Goal: Transaction & Acquisition: Book appointment/travel/reservation

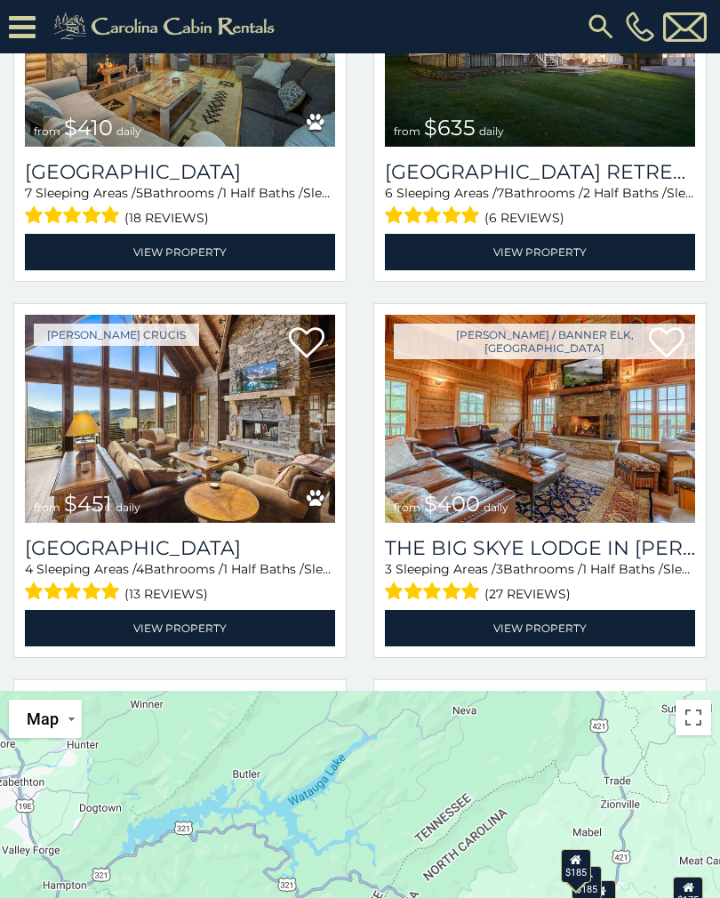
scroll to position [483, 0]
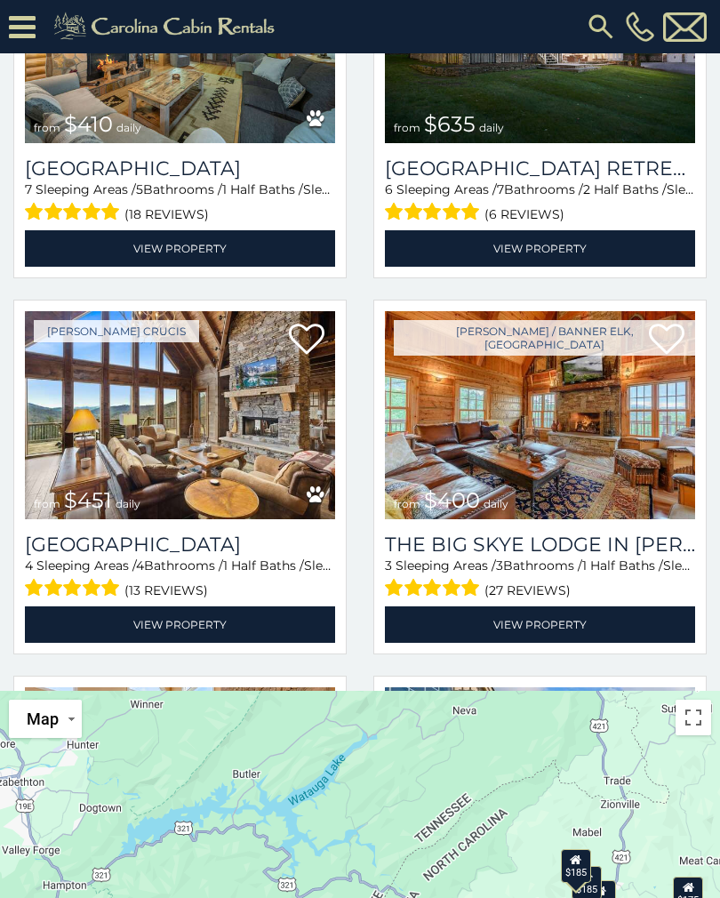
click at [584, 405] on img at bounding box center [540, 415] width 310 height 208
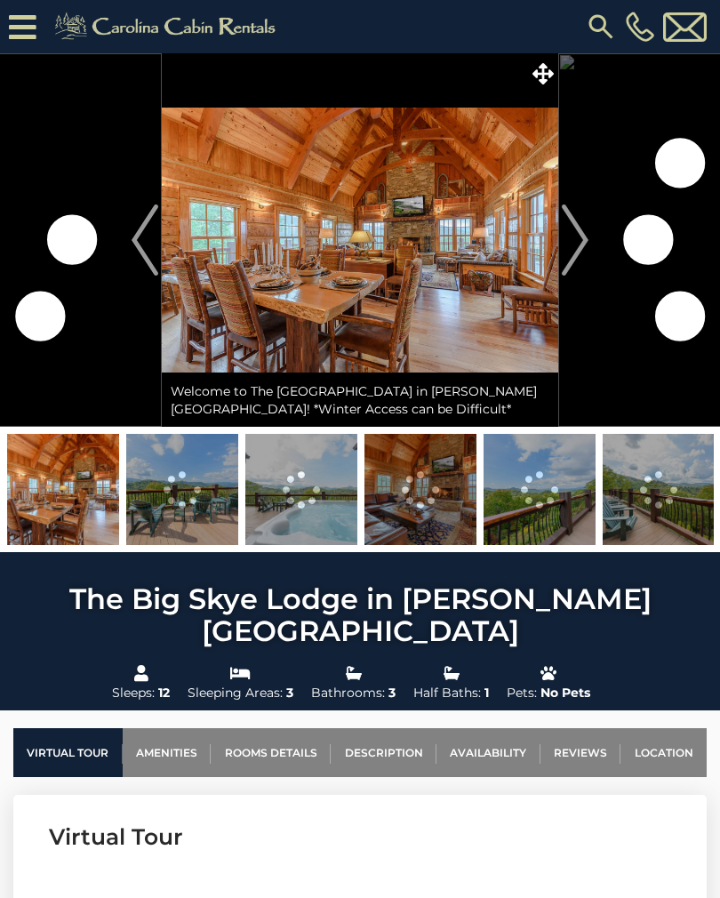
click at [576, 240] on img "Next" at bounding box center [575, 239] width 27 height 71
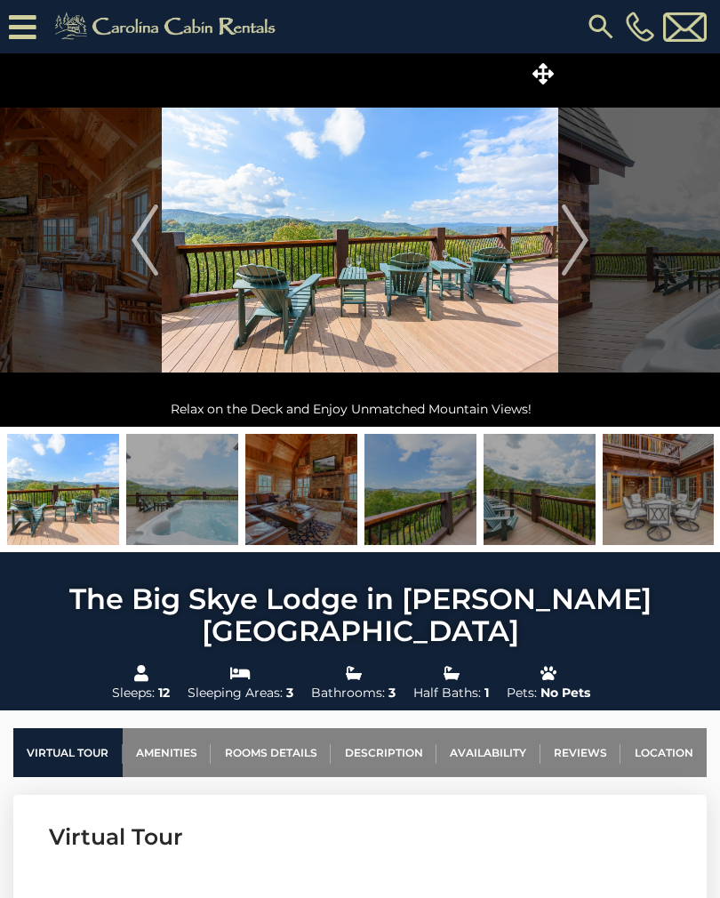
click at [580, 240] on img "Next" at bounding box center [575, 239] width 27 height 71
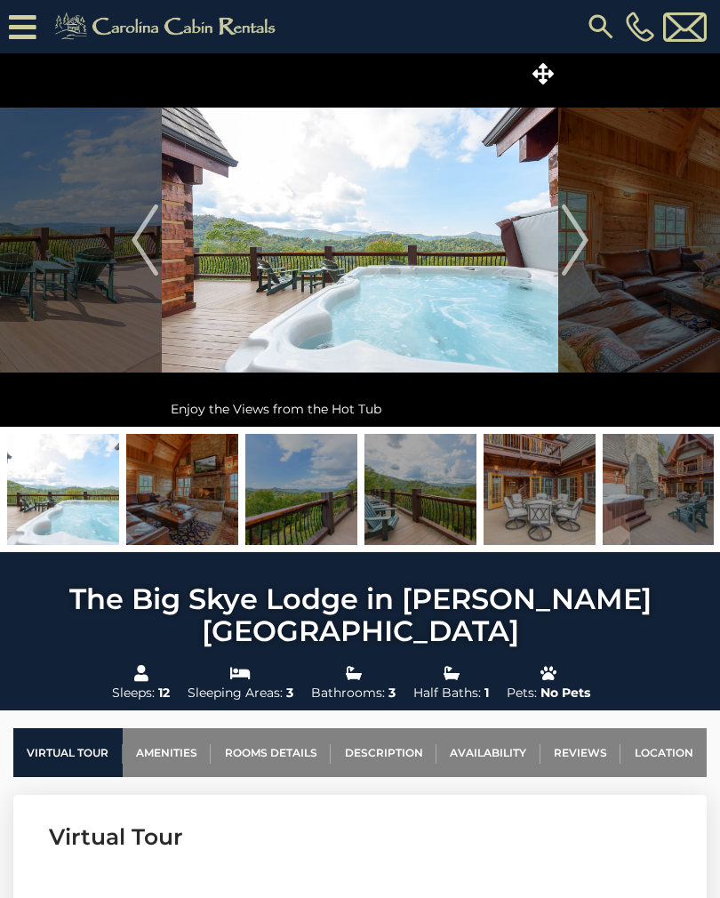
click at [578, 245] on img "Next" at bounding box center [575, 239] width 27 height 71
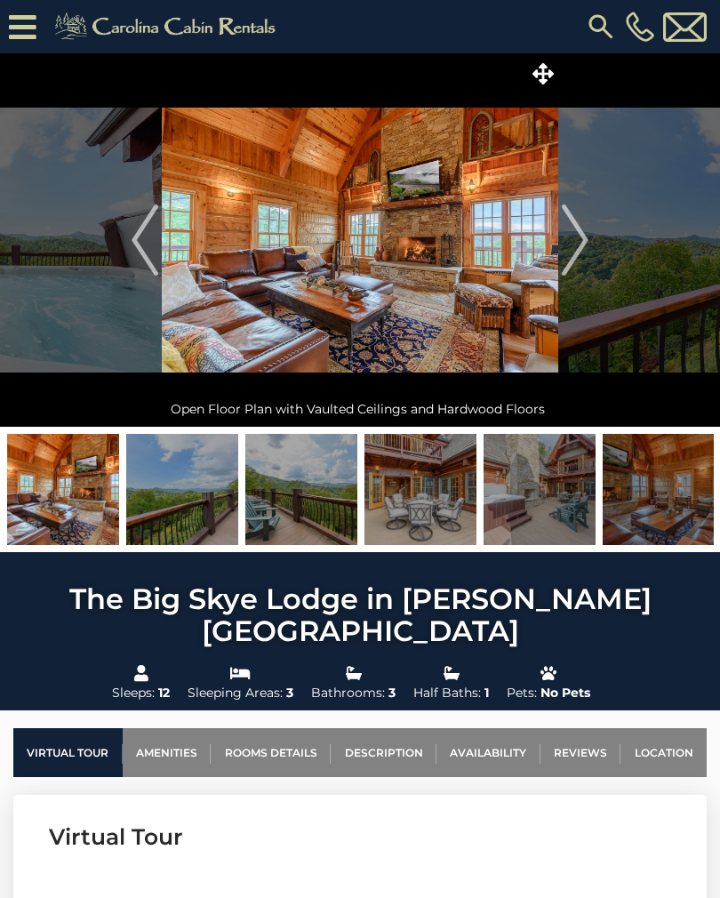
click at [576, 245] on img "Next" at bounding box center [575, 239] width 27 height 71
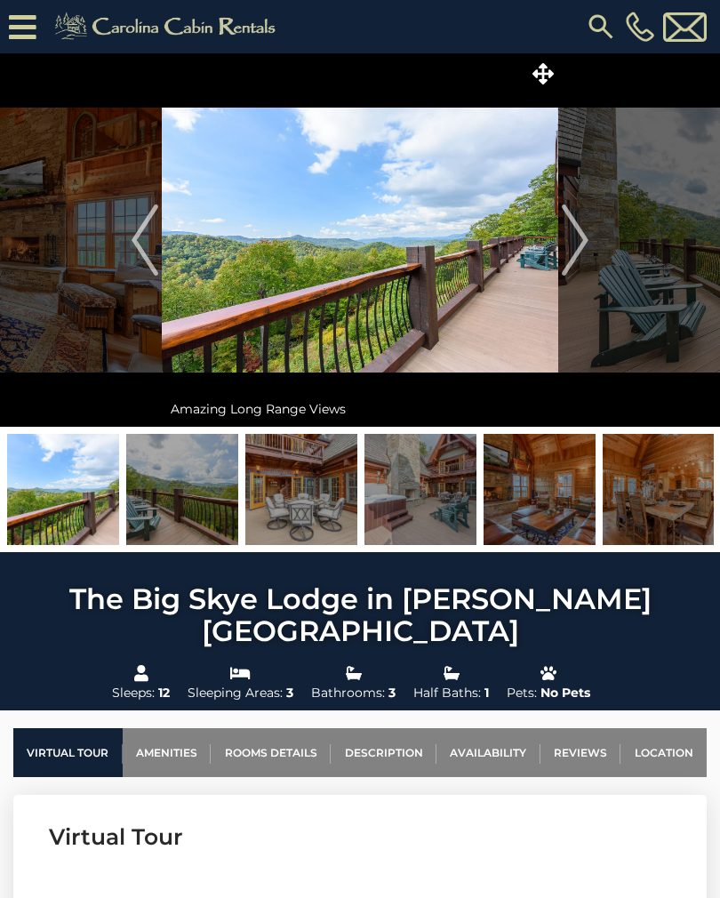
click at [579, 241] on img "Next" at bounding box center [575, 239] width 27 height 71
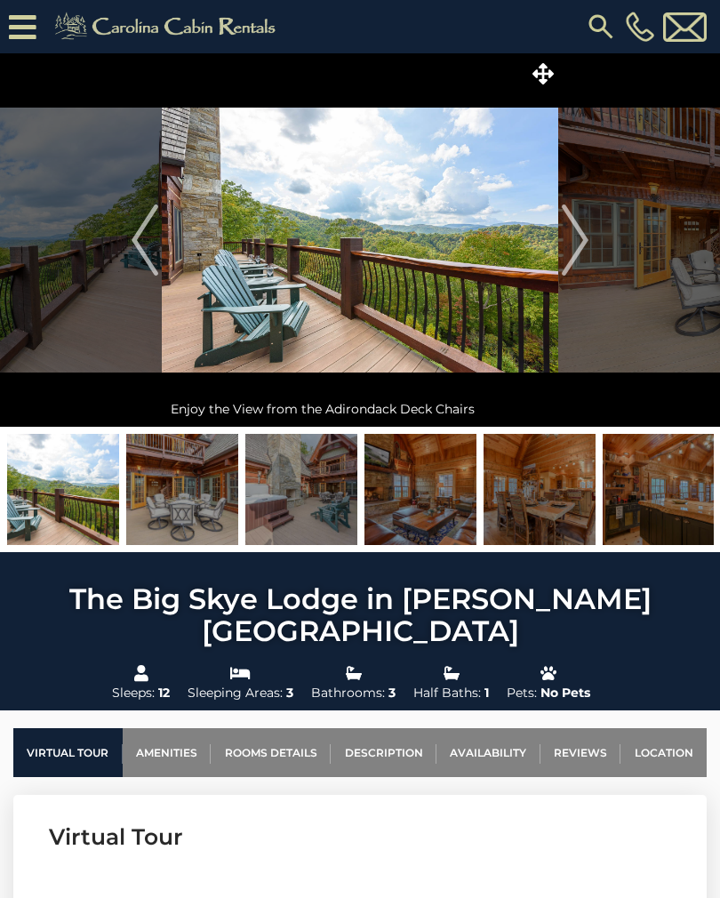
click at [581, 236] on img "Next" at bounding box center [575, 239] width 27 height 71
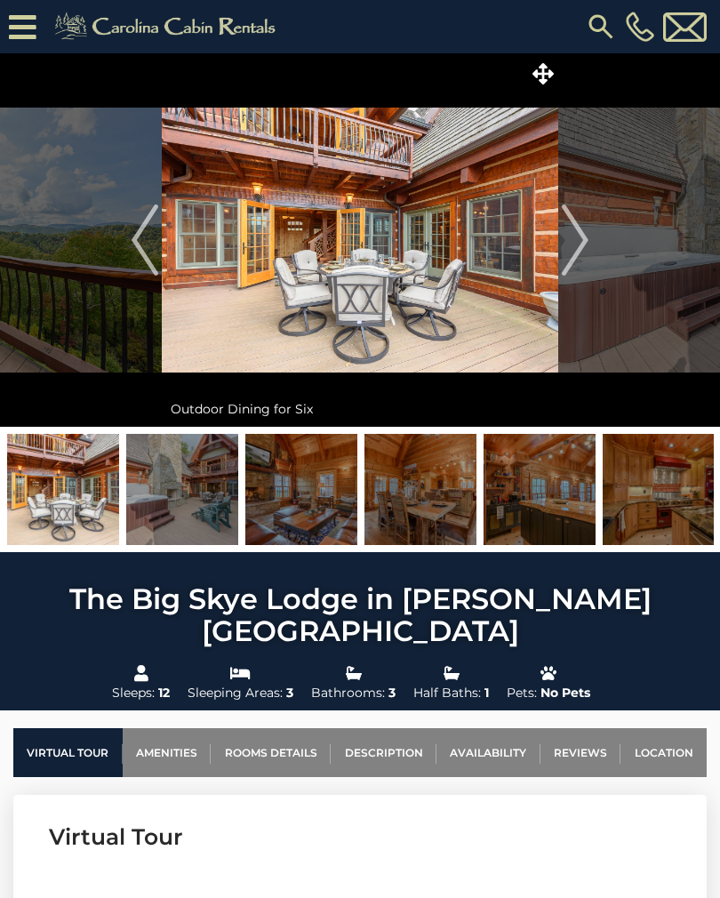
click at [576, 242] on img "Next" at bounding box center [575, 239] width 27 height 71
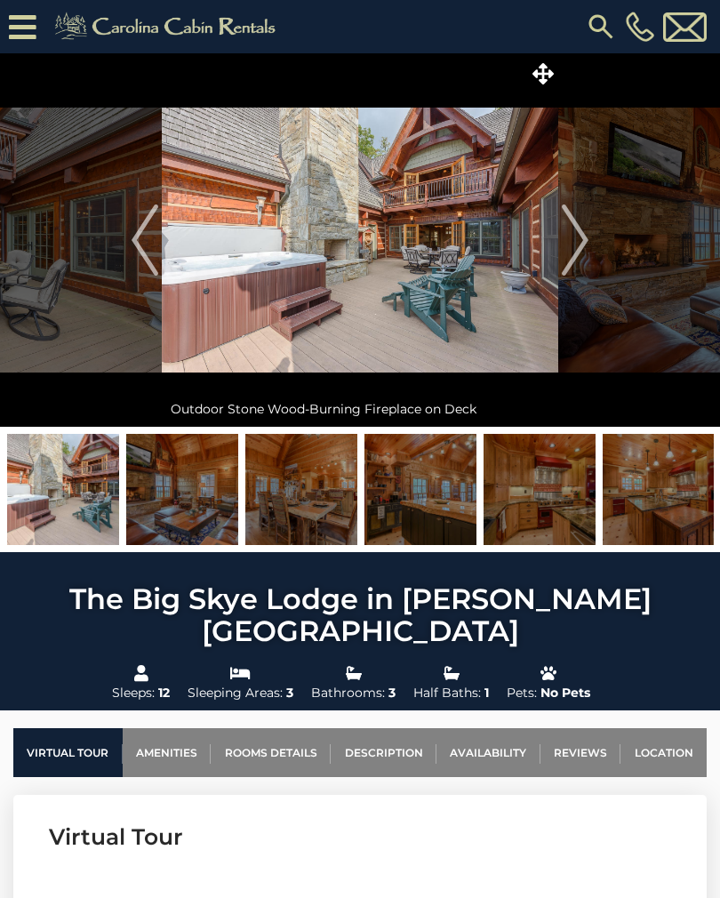
click at [570, 250] on img "Next" at bounding box center [575, 239] width 27 height 71
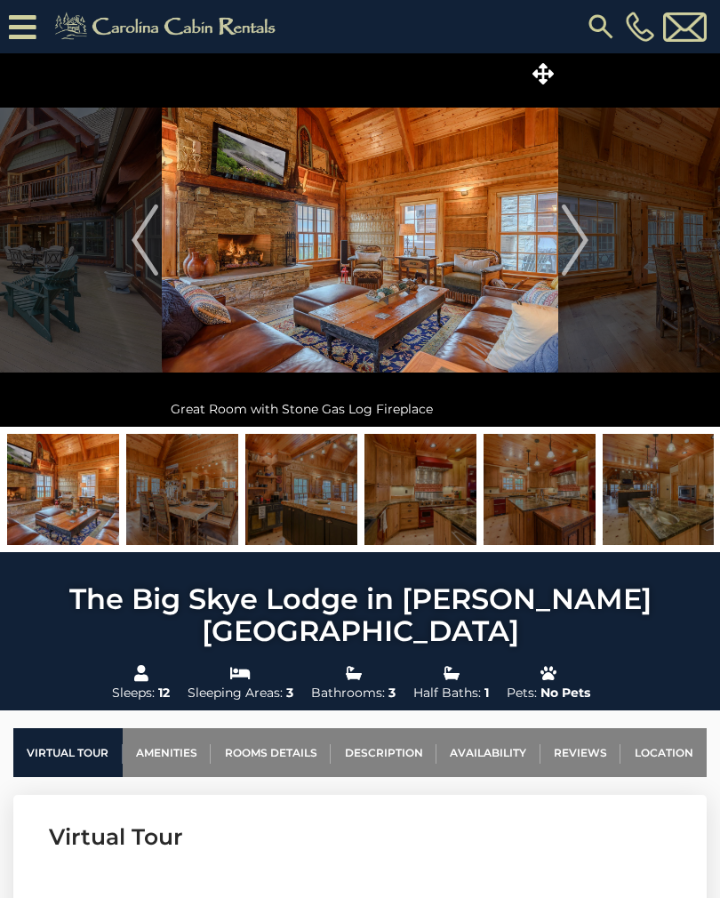
click at [579, 247] on img "Next" at bounding box center [575, 239] width 27 height 71
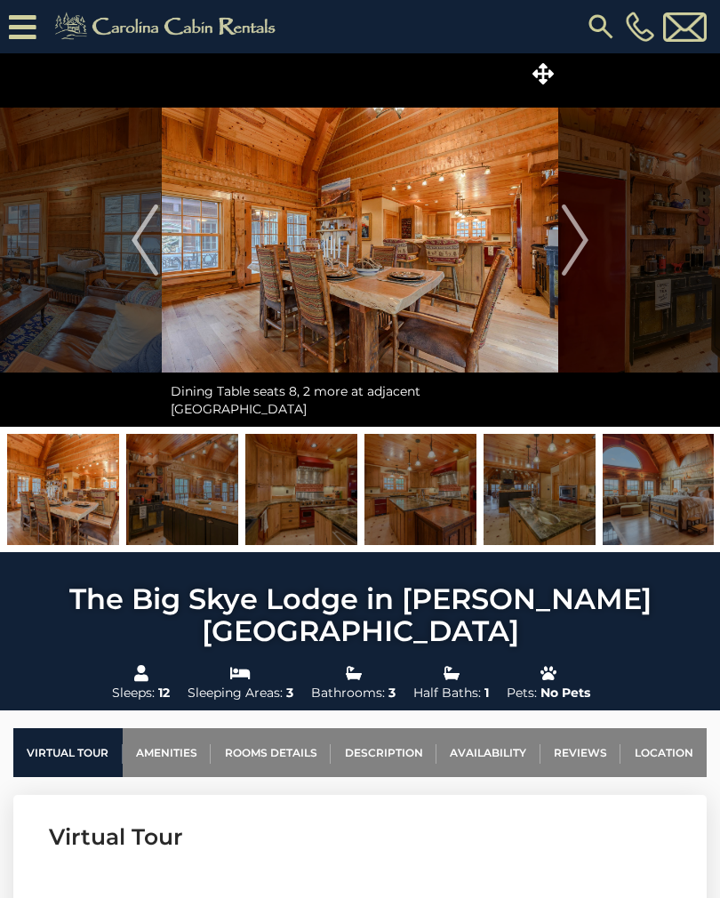
click at [581, 249] on img "Next" at bounding box center [575, 239] width 27 height 71
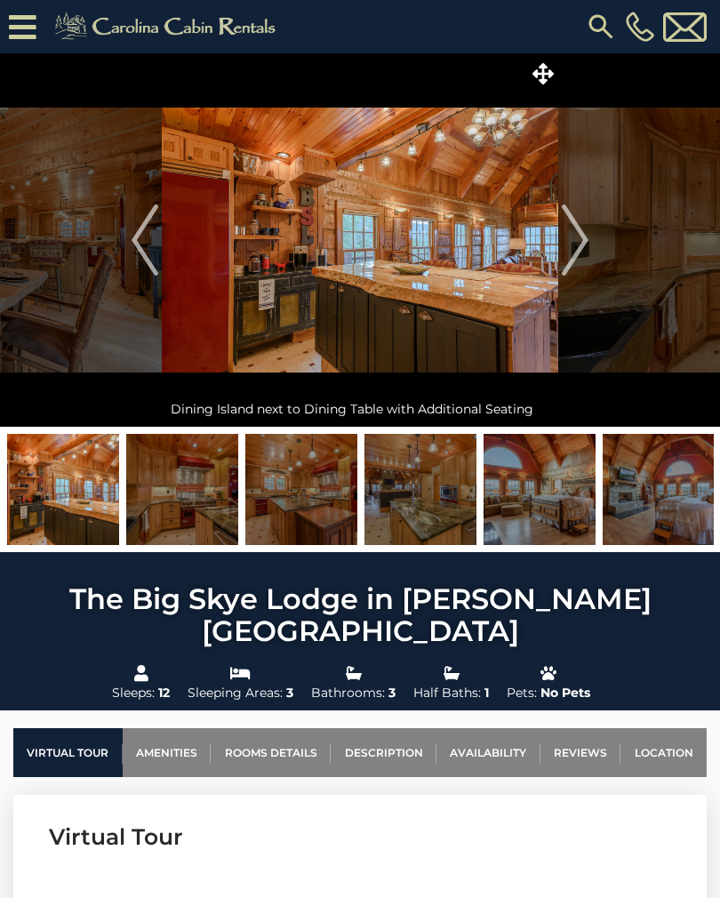
click at [581, 247] on img "Next" at bounding box center [575, 239] width 27 height 71
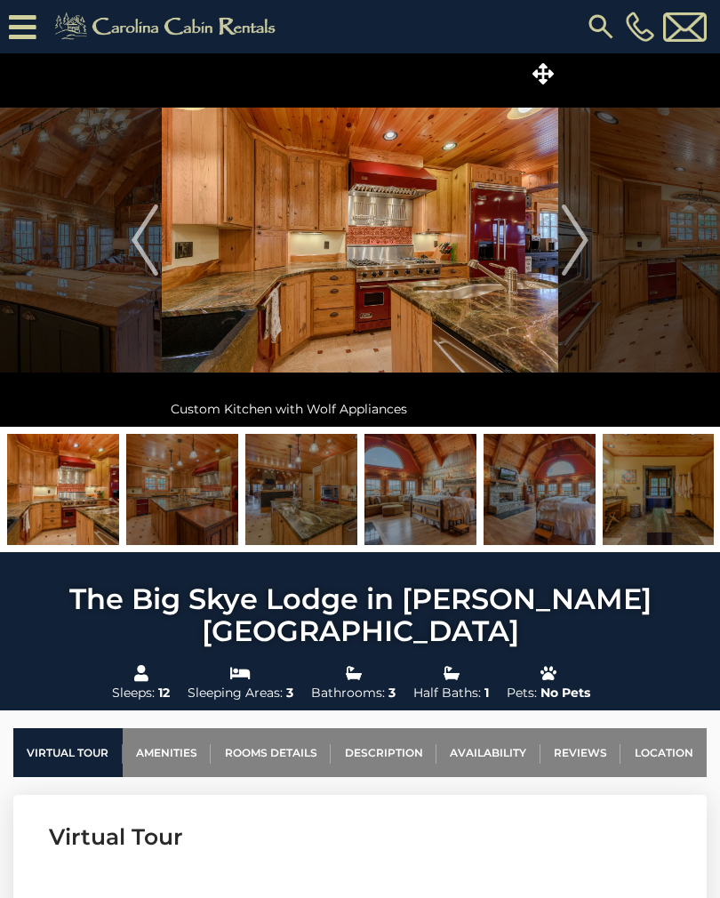
click at [591, 236] on button "Next" at bounding box center [575, 239] width 34 height 373
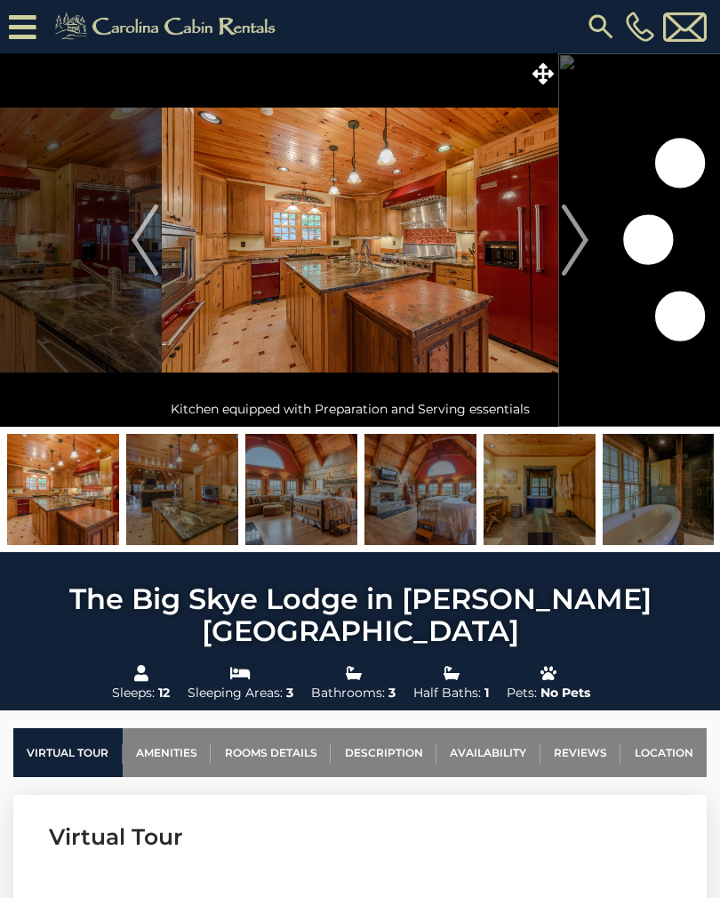
click at [588, 236] on img "Next" at bounding box center [575, 239] width 27 height 71
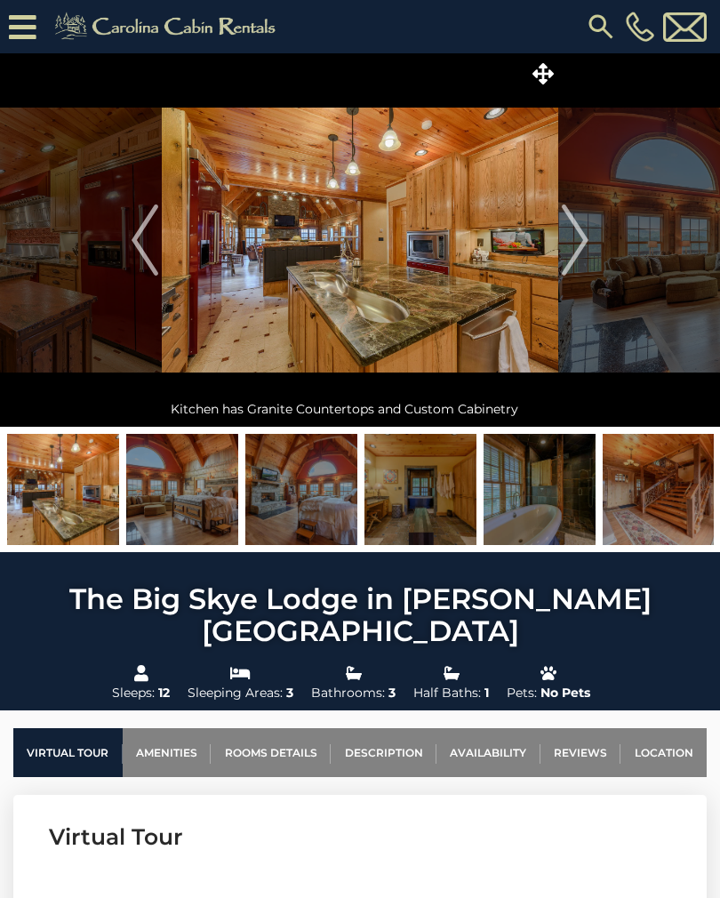
click at [589, 233] on button "Next" at bounding box center [575, 239] width 34 height 373
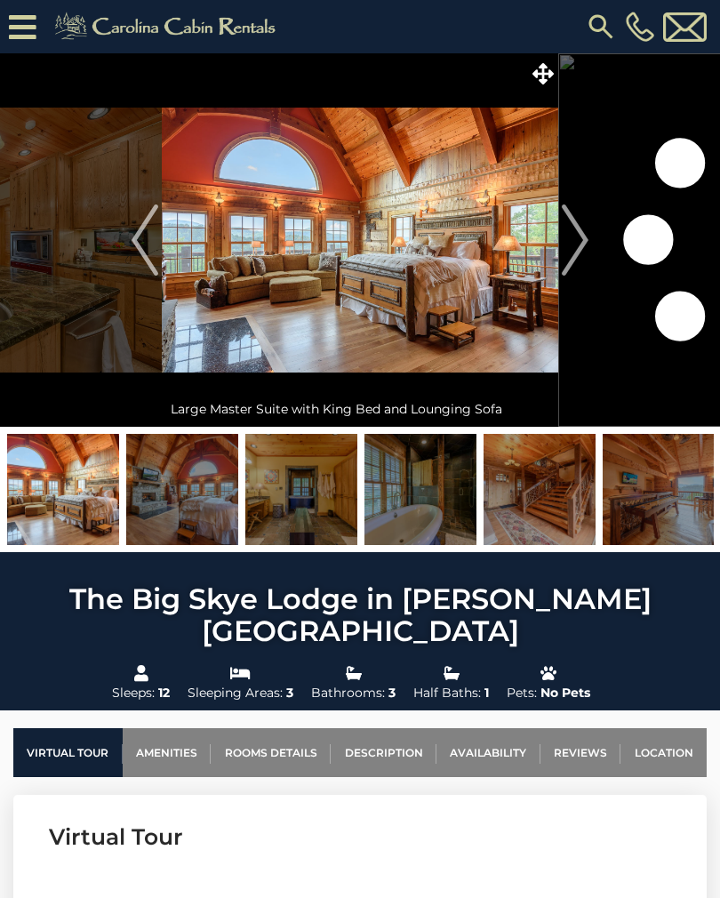
click at [588, 236] on img "Next" at bounding box center [575, 239] width 27 height 71
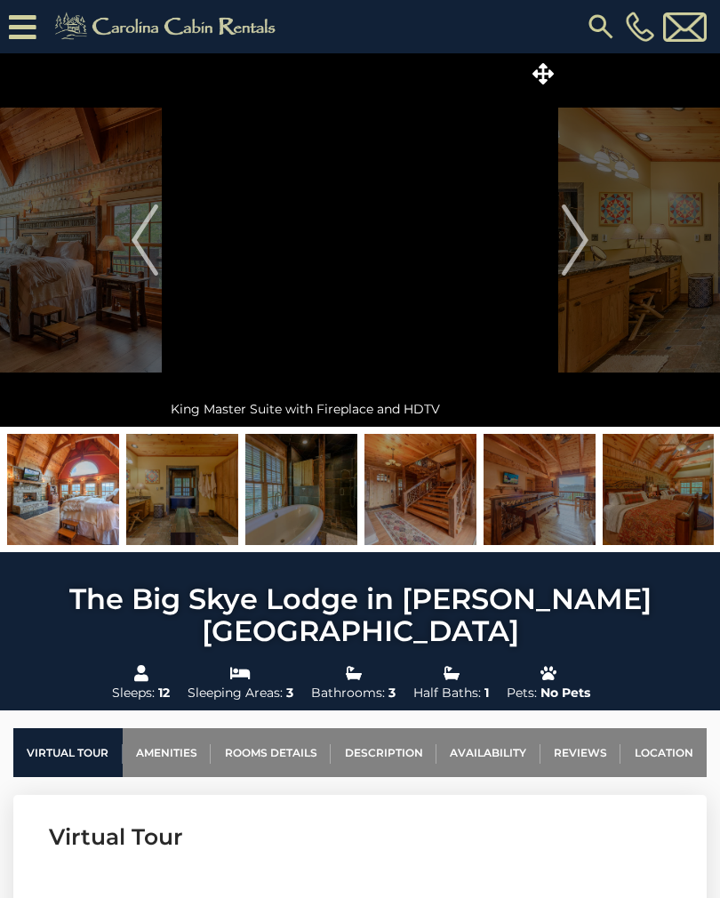
click at [576, 252] on img "Next" at bounding box center [575, 239] width 27 height 71
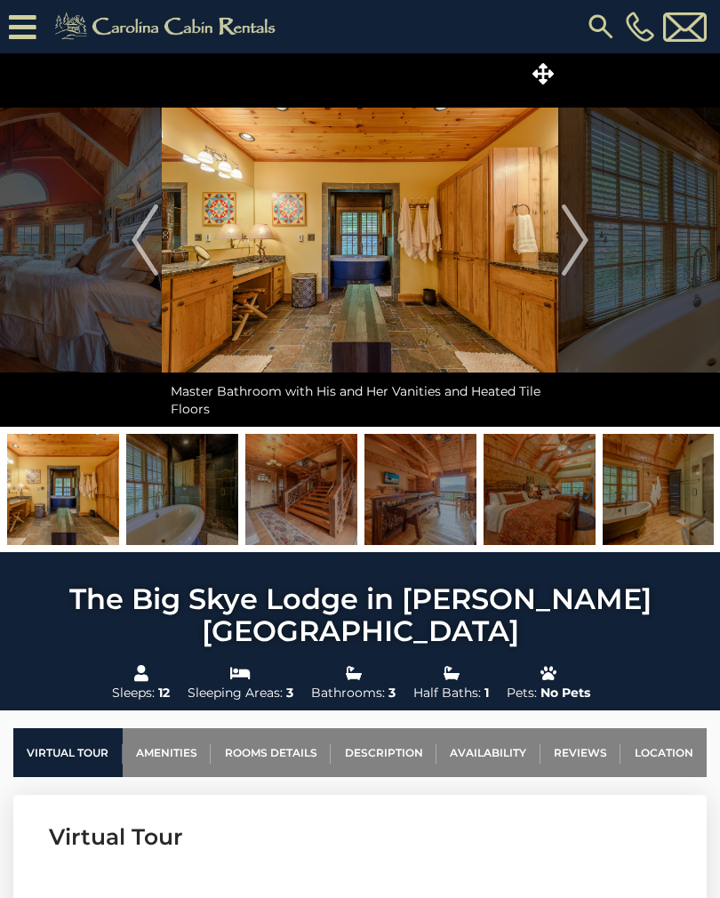
click at [589, 240] on button "Next" at bounding box center [575, 239] width 34 height 373
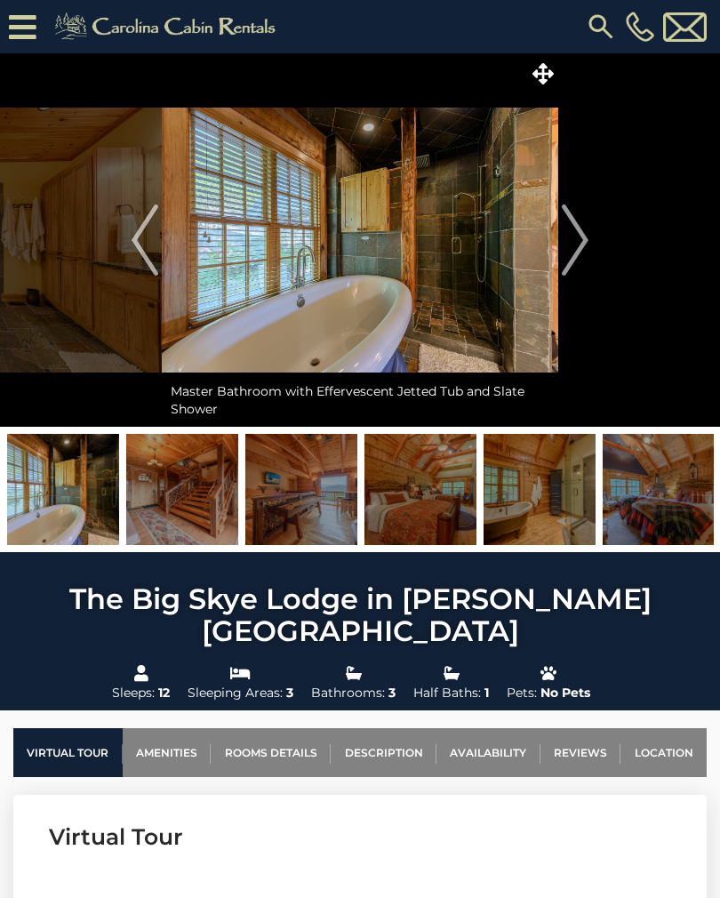
click at [587, 237] on img "Next" at bounding box center [575, 239] width 27 height 71
